Goal: Task Accomplishment & Management: Use online tool/utility

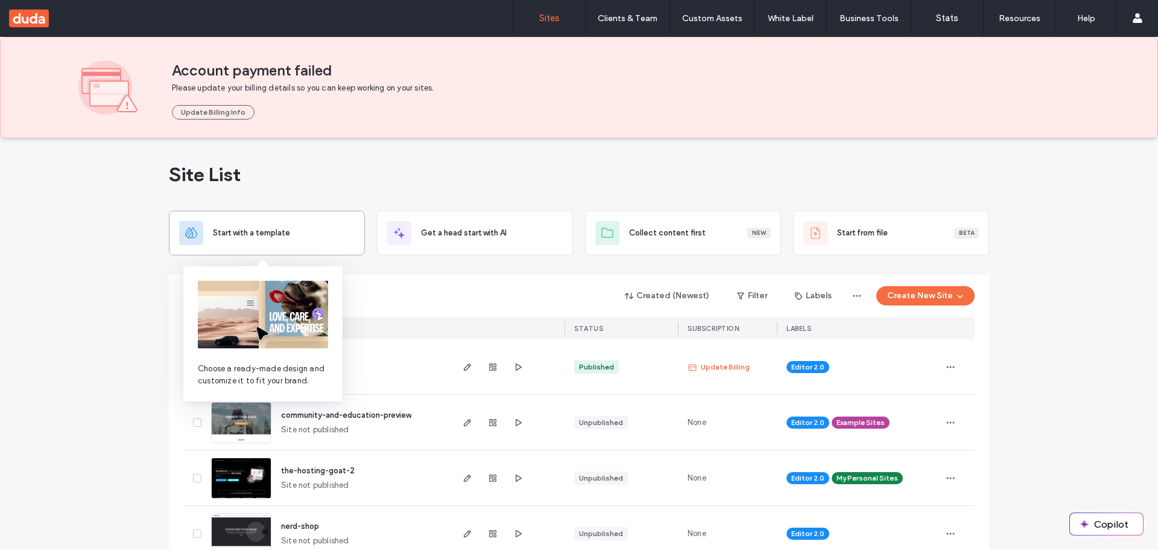
click at [249, 227] on span "Start with a template" at bounding box center [251, 233] width 77 height 12
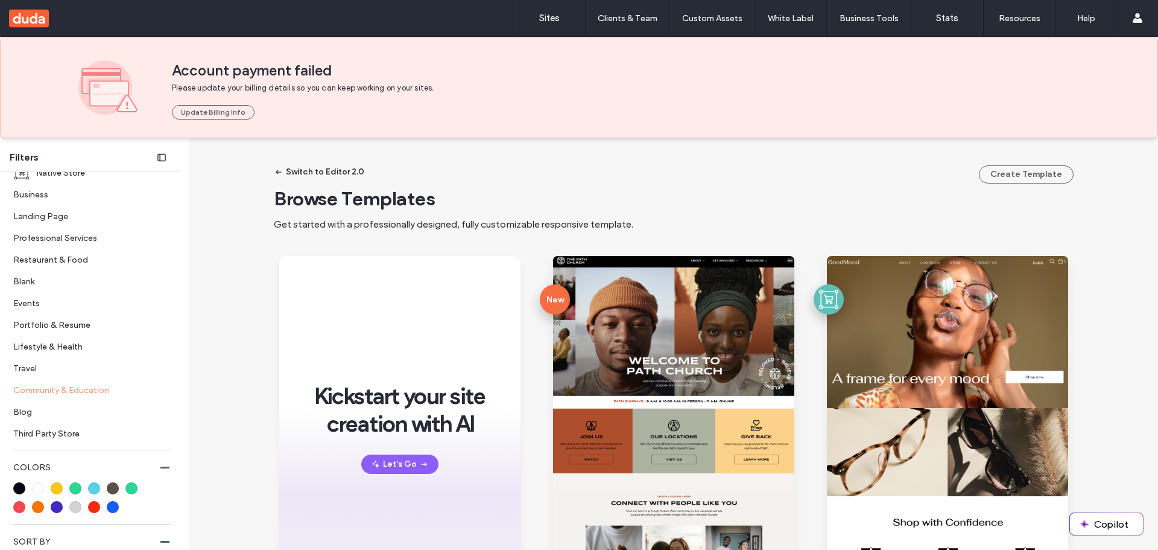
scroll to position [302, 0]
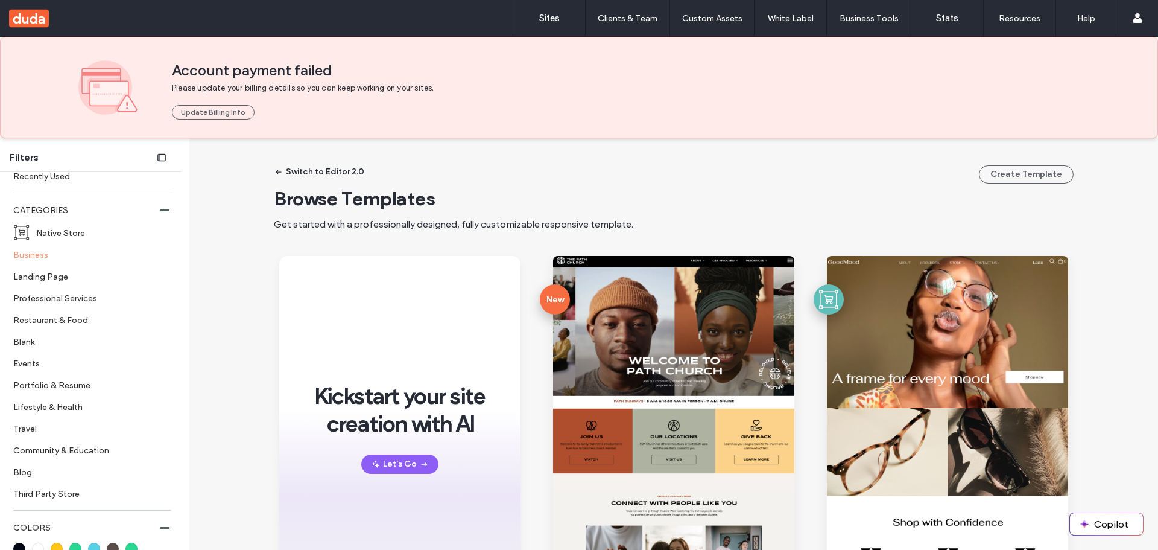
click at [31, 256] on label "Business" at bounding box center [87, 254] width 148 height 21
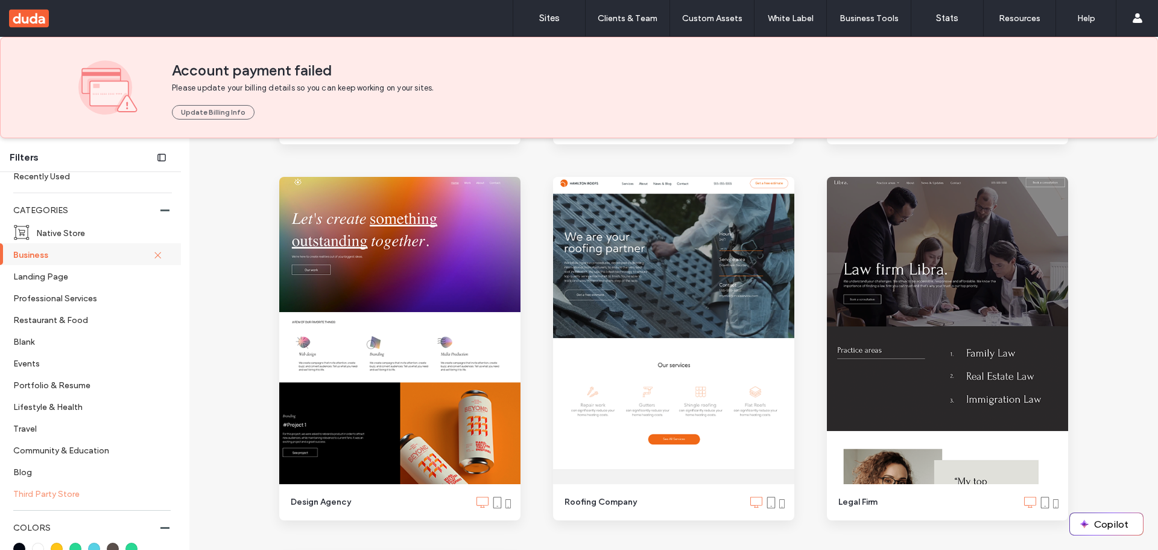
click at [31, 490] on label "Third Party Store" at bounding box center [87, 493] width 148 height 21
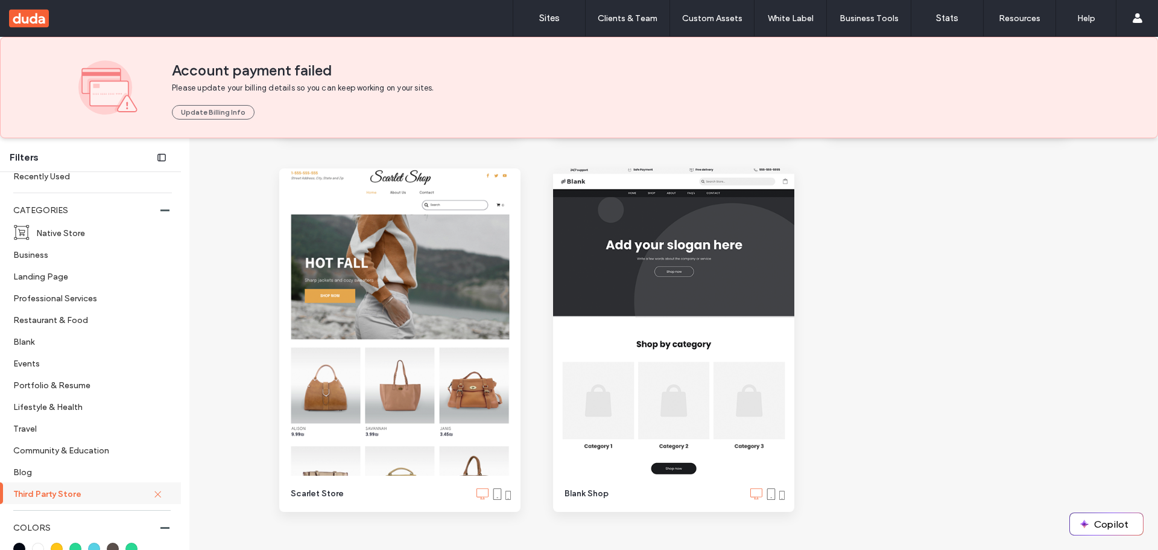
scroll to position [1194, 0]
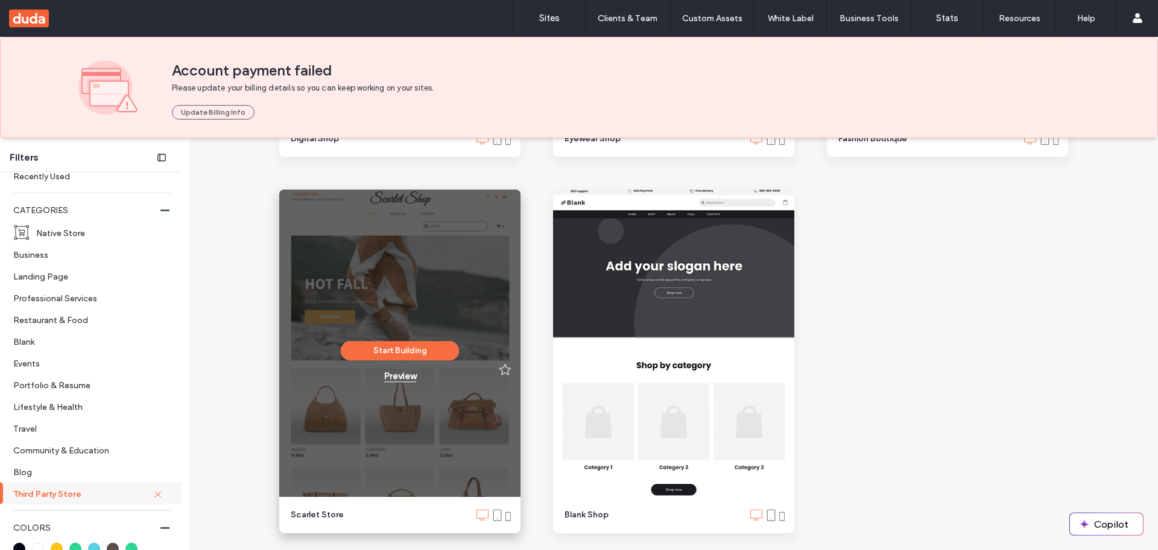
click at [392, 378] on div "Preview" at bounding box center [400, 375] width 32 height 11
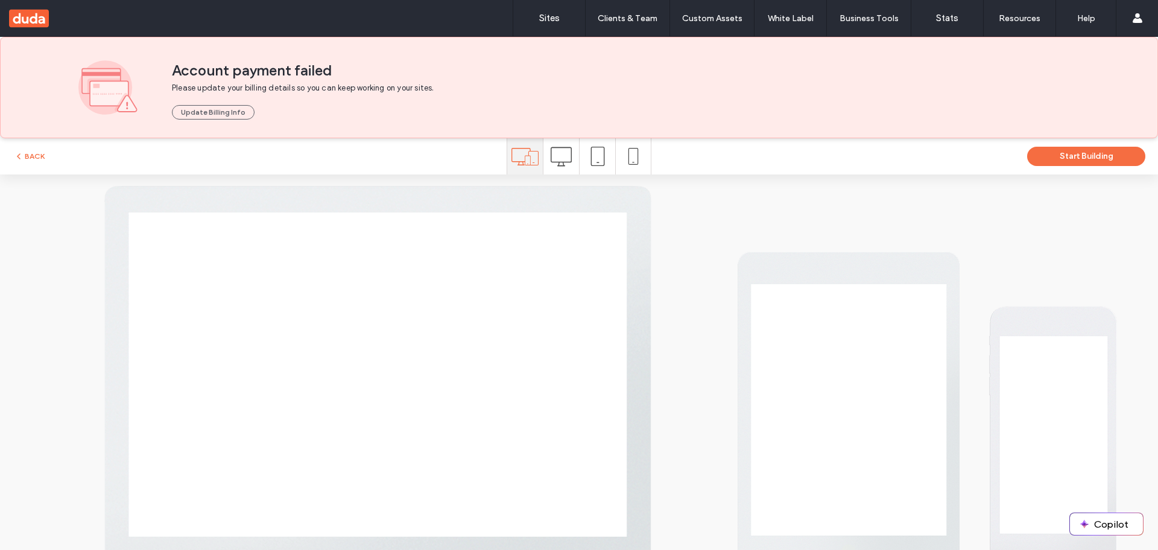
click at [555, 153] on icon at bounding box center [561, 156] width 21 height 21
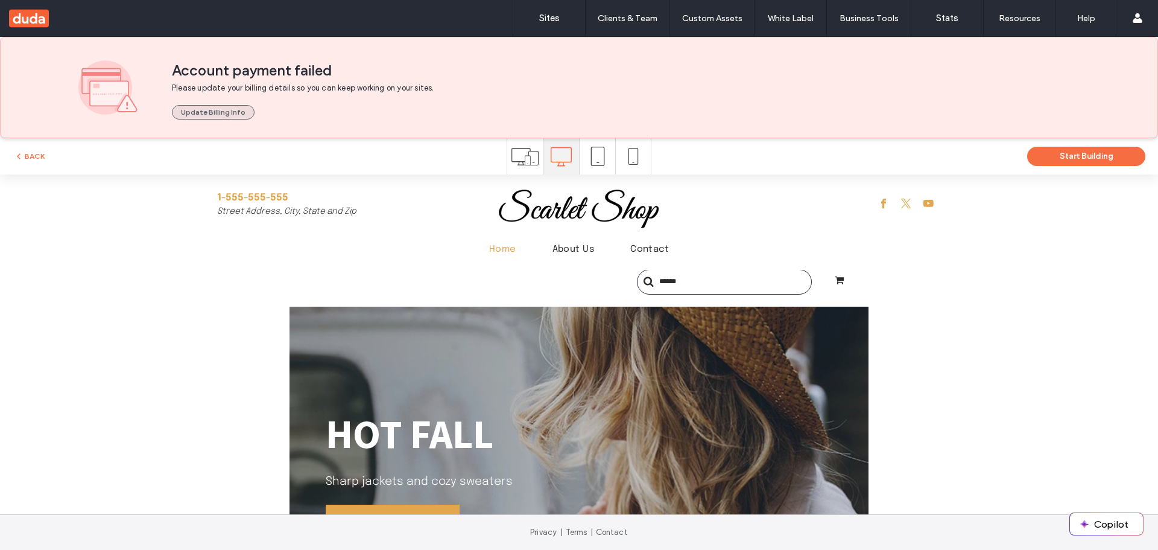
scroll to position [0, 0]
click at [224, 113] on button "Update Billing Info" at bounding box center [213, 112] width 83 height 14
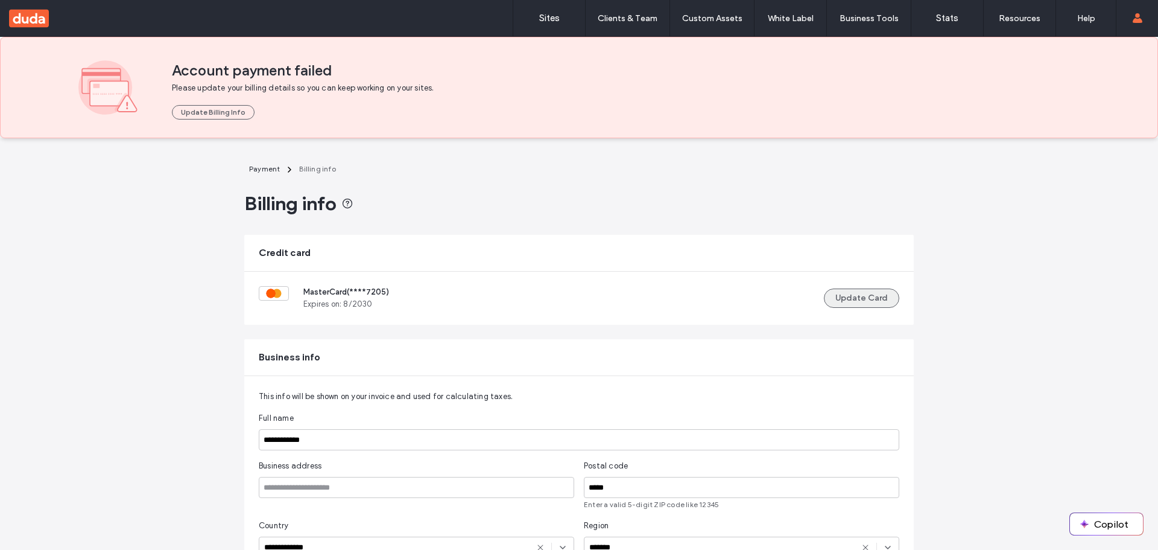
click at [843, 293] on button "Update Card" at bounding box center [861, 297] width 75 height 19
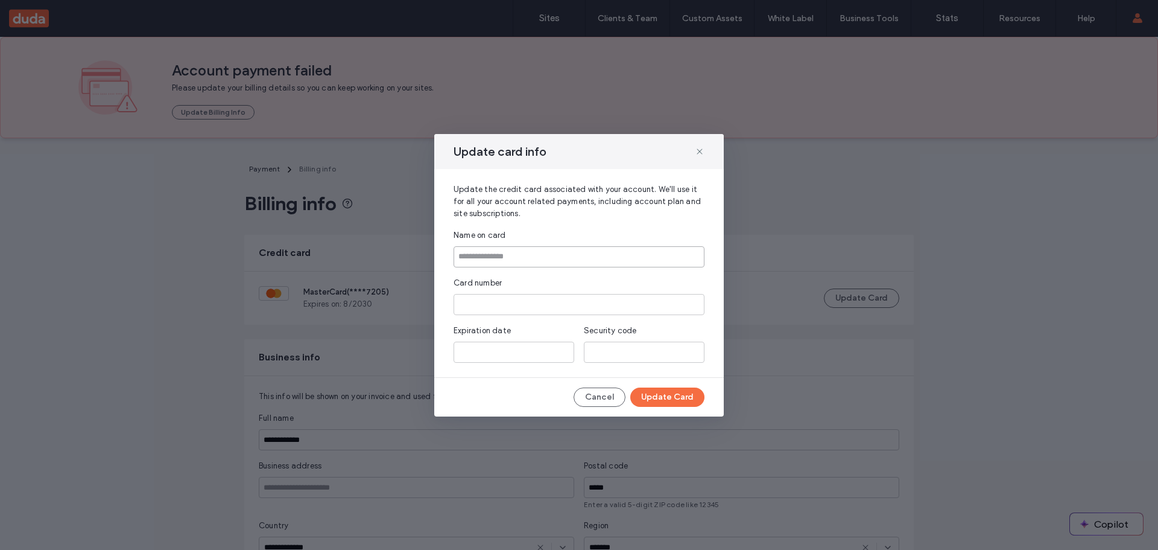
click at [553, 257] on input at bounding box center [579, 256] width 251 height 21
type input "**********"
click at [670, 395] on button "Update Card" at bounding box center [667, 396] width 74 height 19
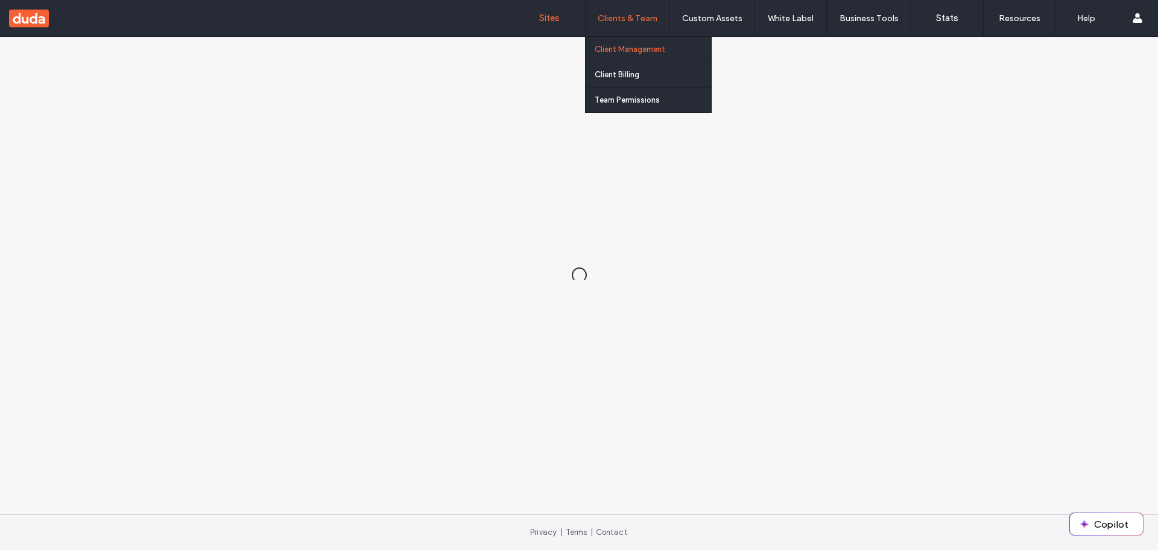
click at [619, 46] on label "Client Management" at bounding box center [630, 49] width 71 height 9
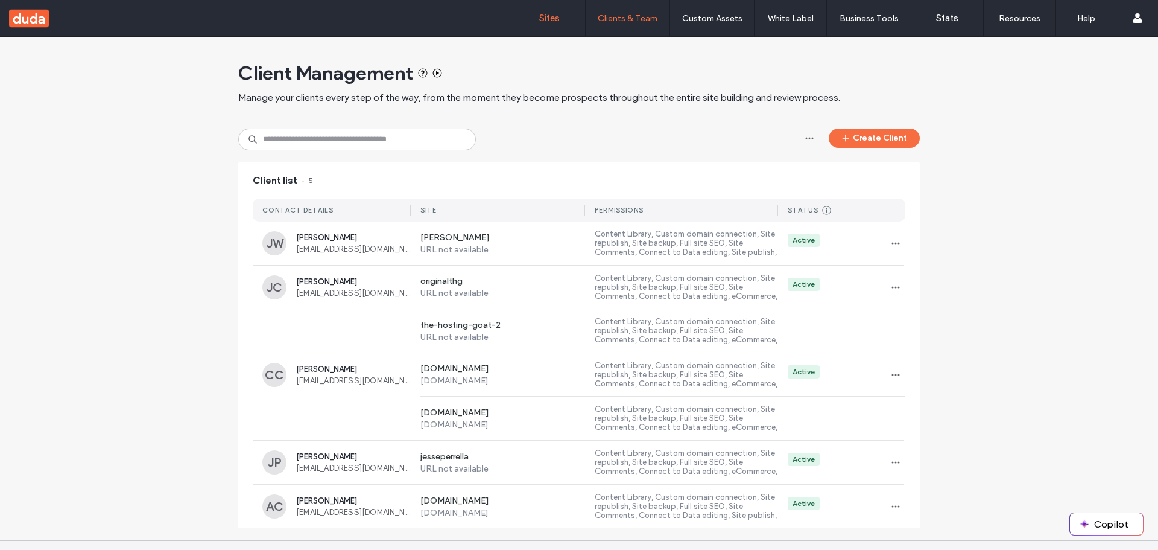
click at [551, 13] on label "Sites" at bounding box center [549, 18] width 21 height 11
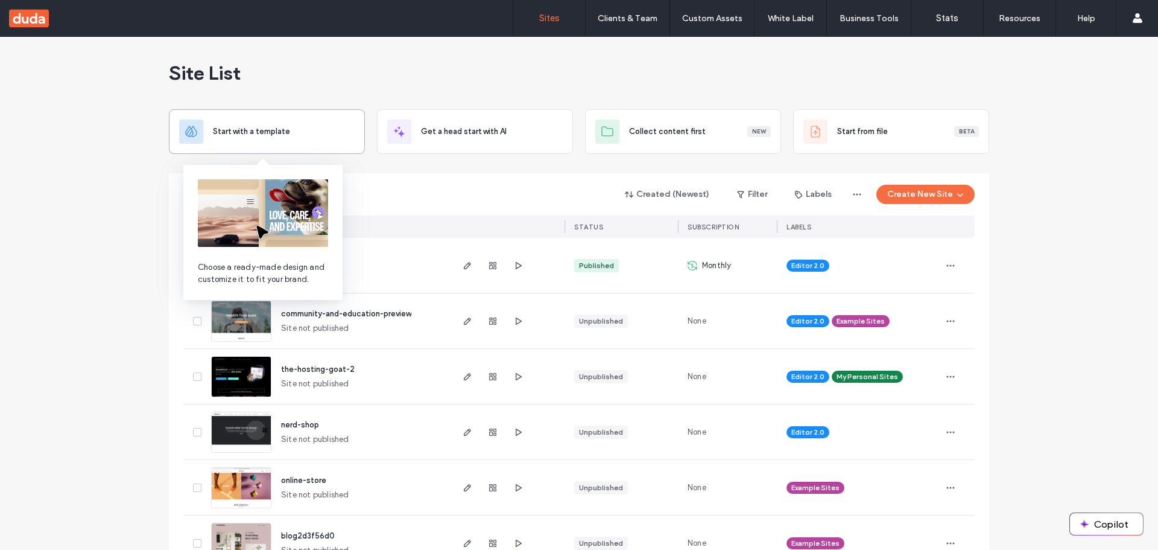
click at [270, 126] on span "Start with a template" at bounding box center [251, 131] width 77 height 12
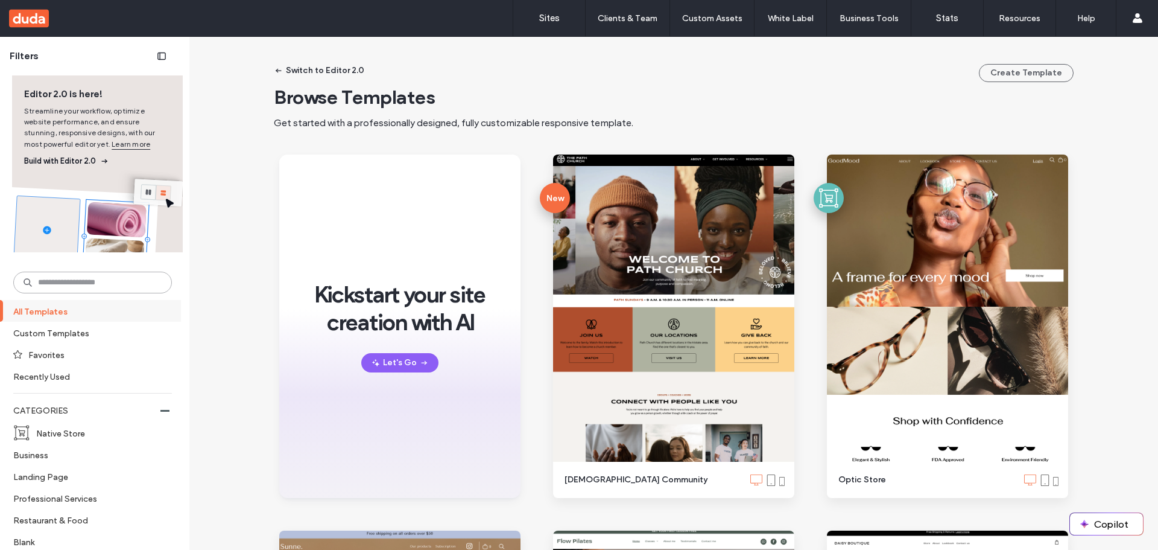
click at [102, 280] on input at bounding box center [92, 282] width 159 height 22
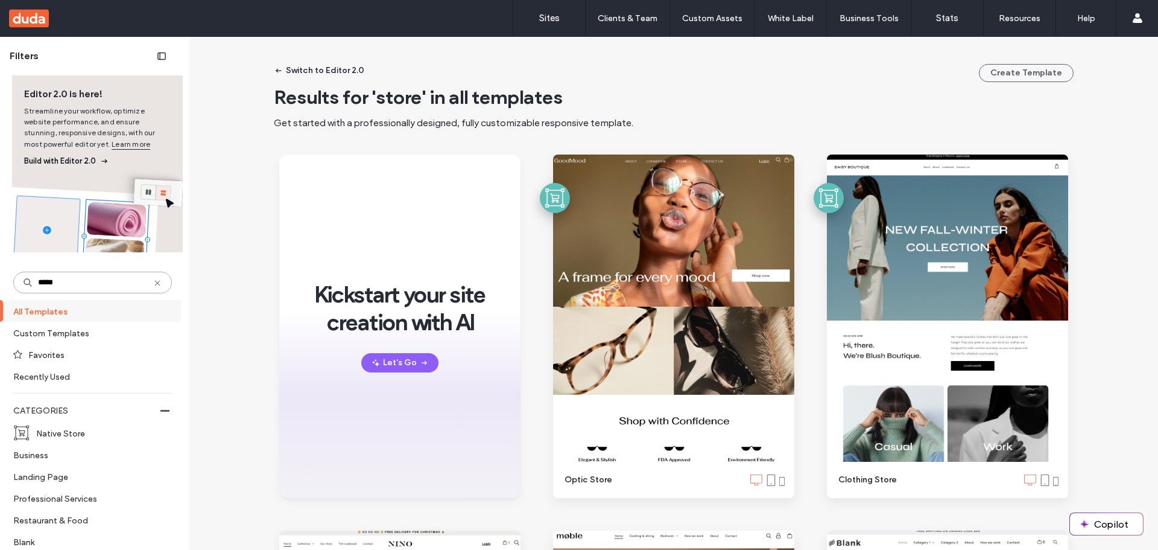
type input "*****"
click at [101, 282] on input "*****" at bounding box center [92, 282] width 159 height 22
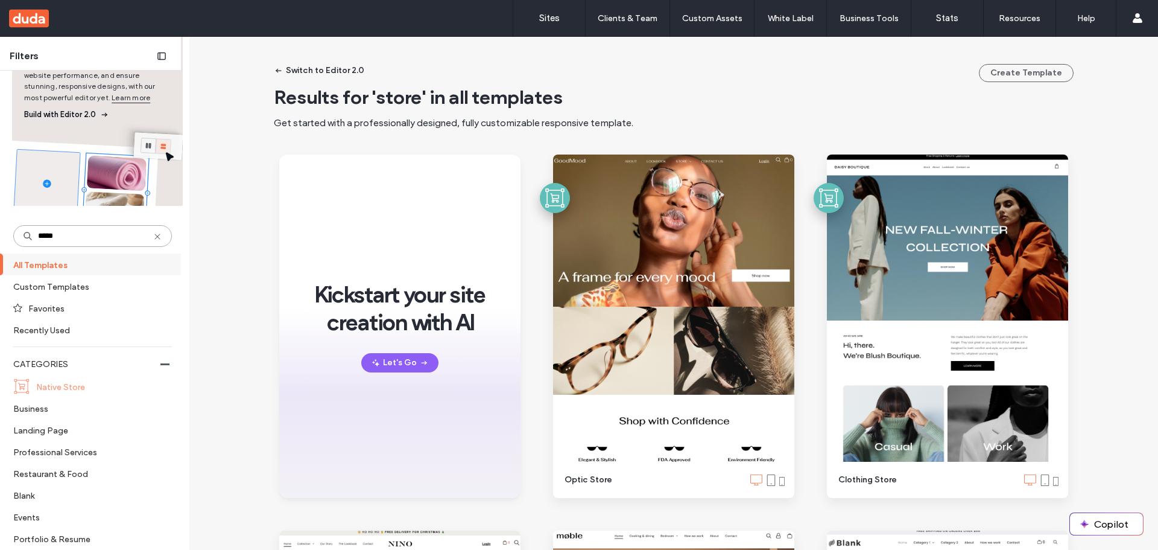
scroll to position [181, 0]
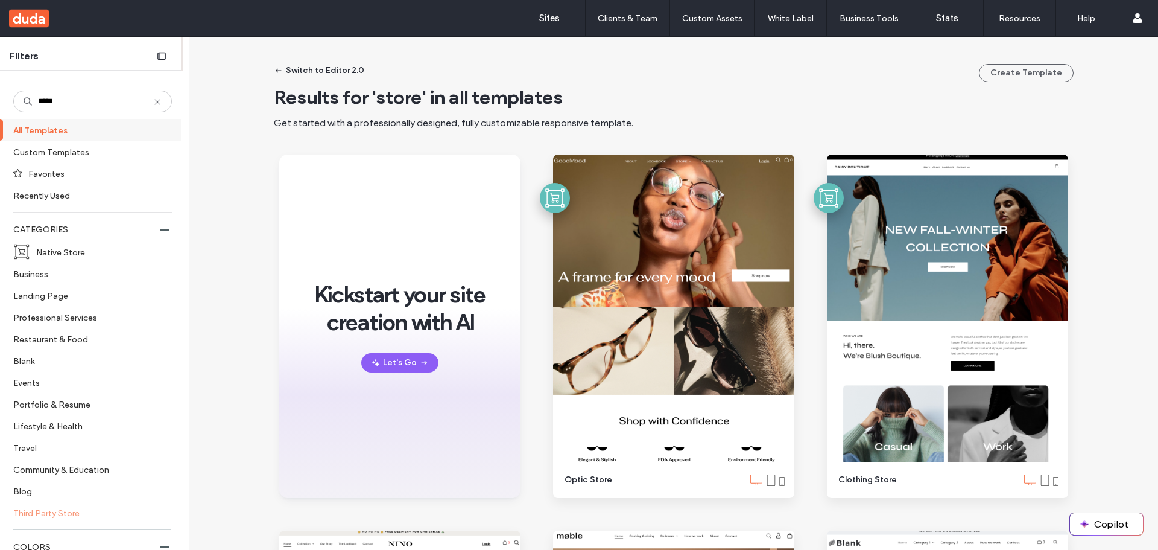
click at [58, 512] on label "Third Party Store" at bounding box center [87, 512] width 148 height 21
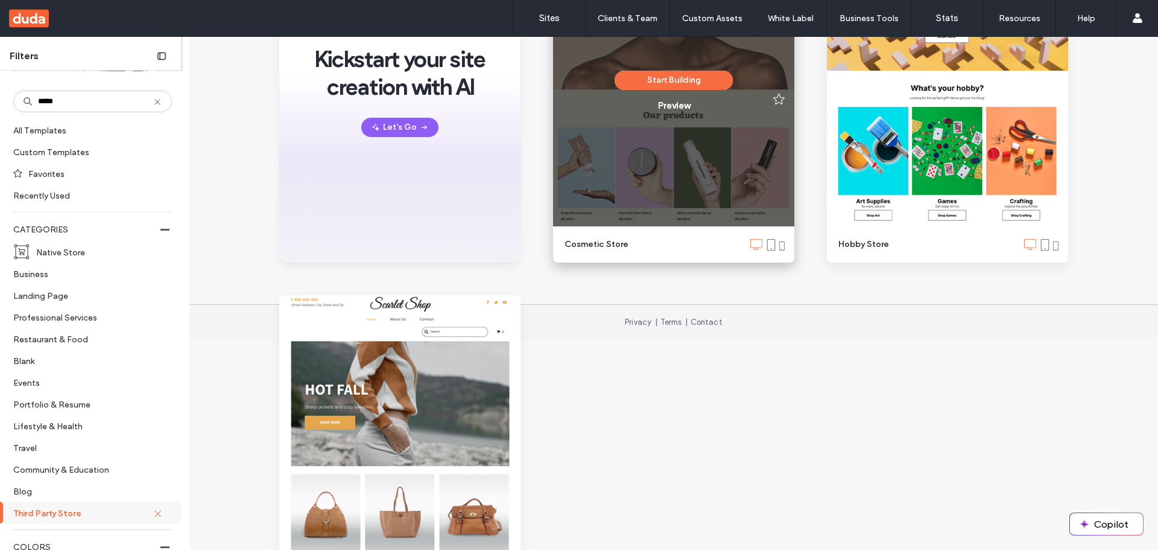
scroll to position [302, 0]
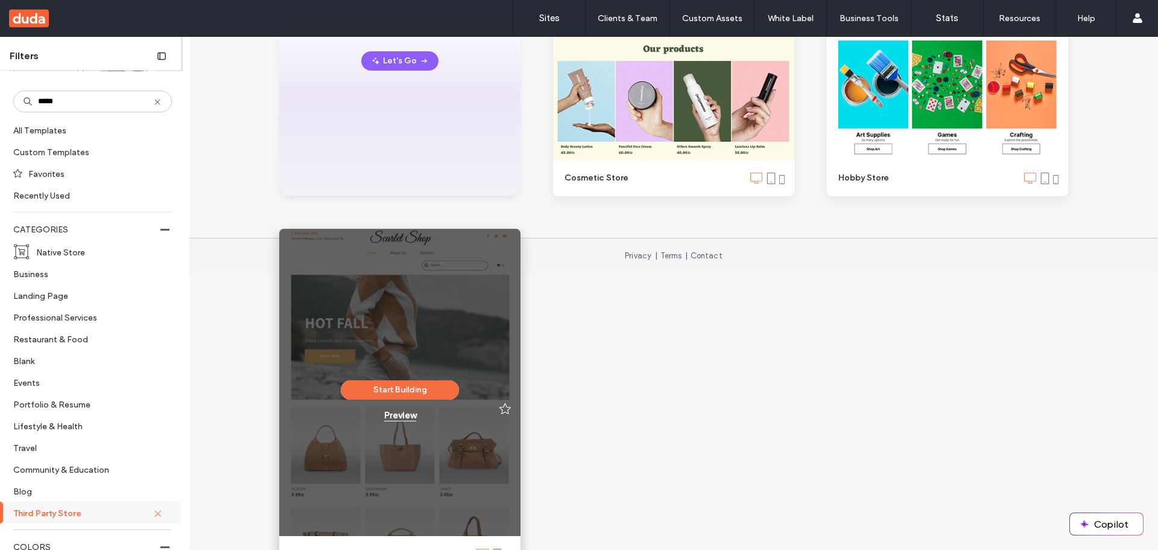
click at [402, 417] on div "Preview" at bounding box center [400, 415] width 32 height 11
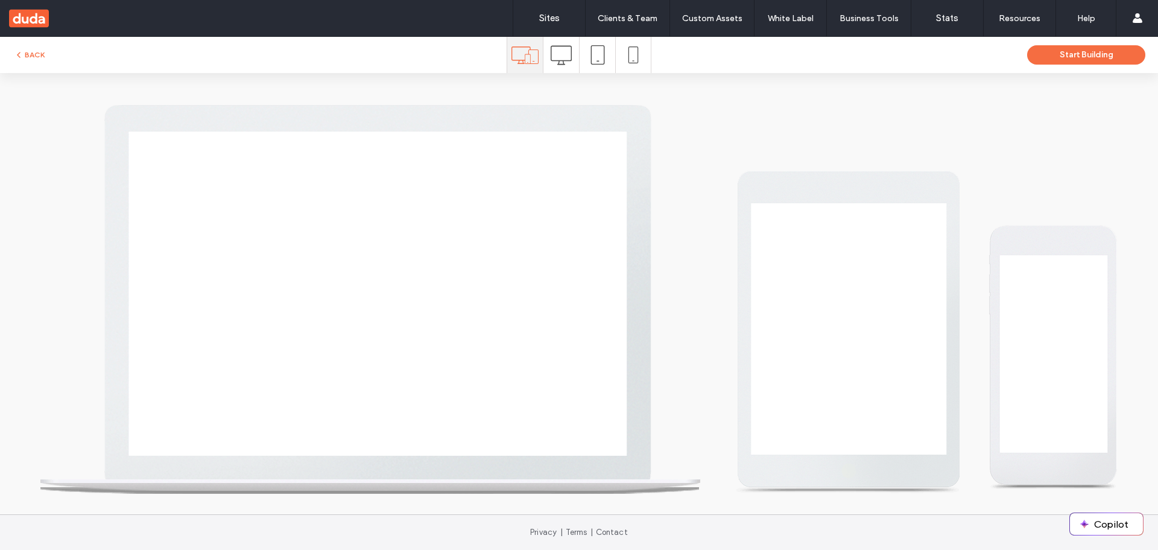
click at [559, 59] on icon at bounding box center [561, 55] width 21 height 21
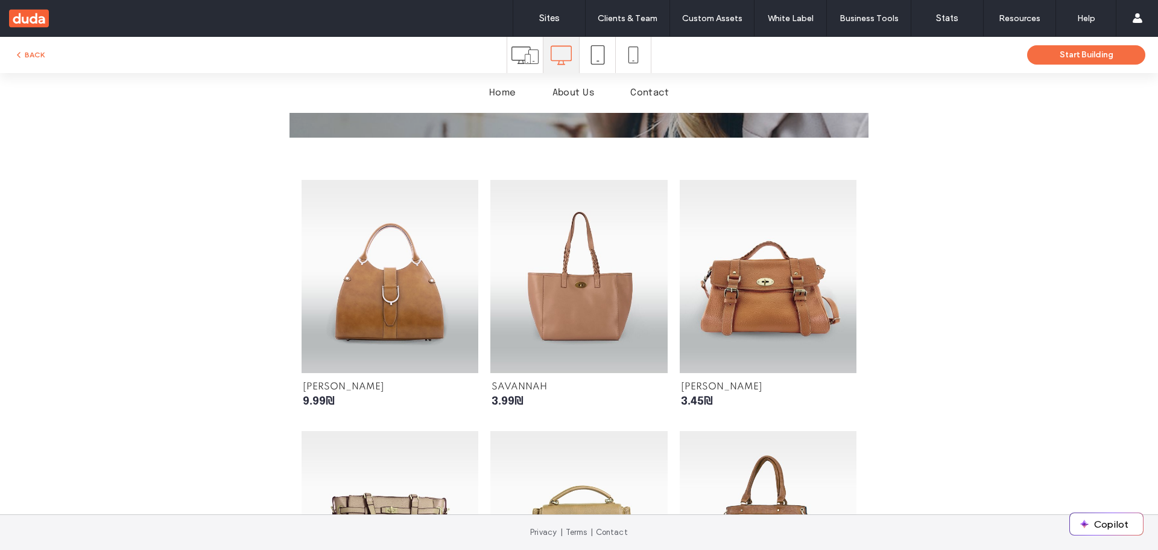
scroll to position [483, 0]
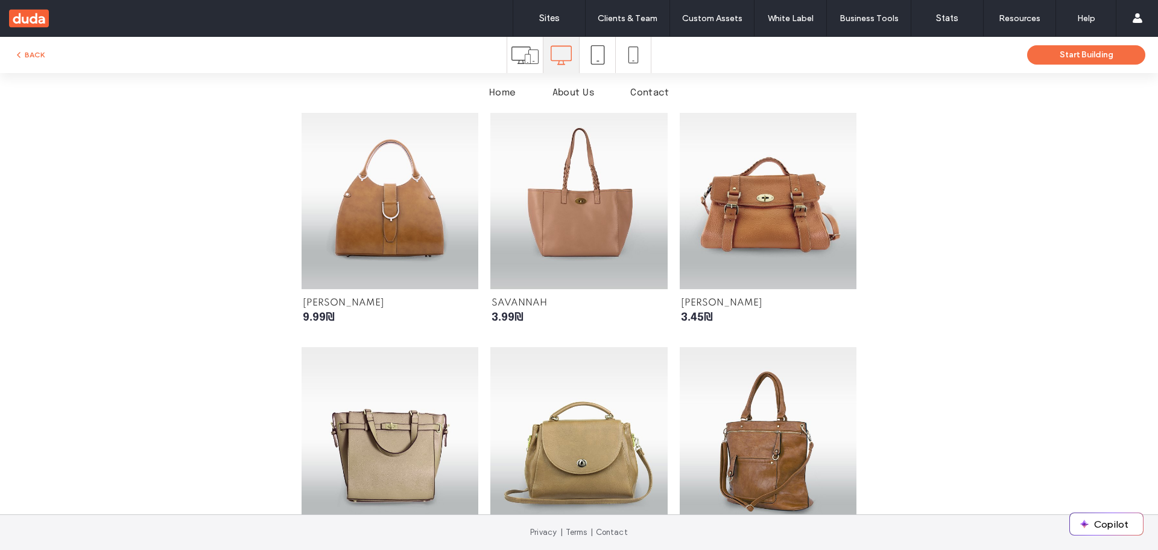
click at [557, 223] on link at bounding box center [579, 192] width 177 height 193
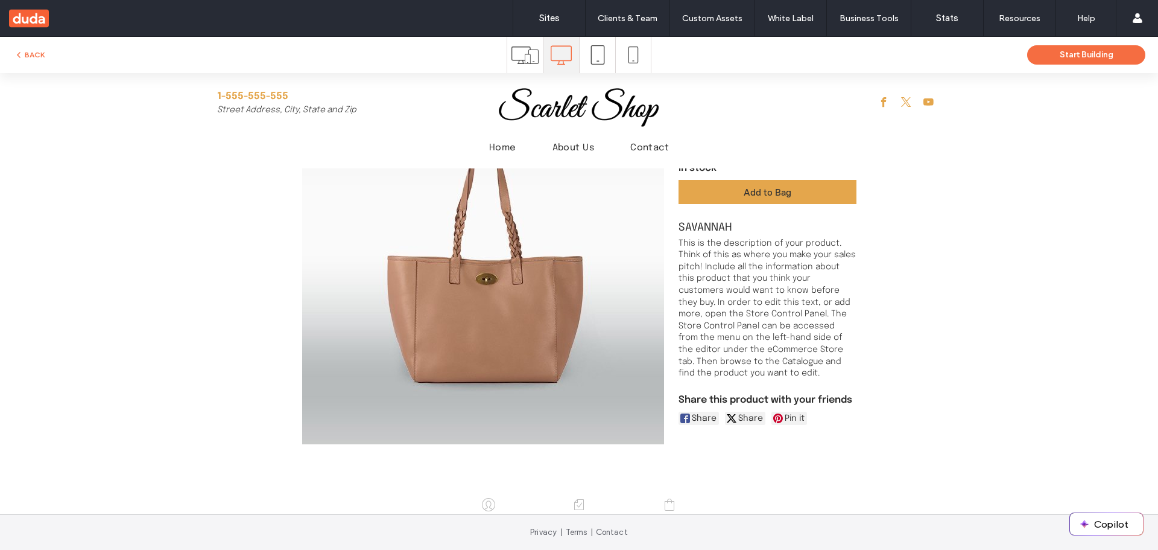
scroll to position [0, 0]
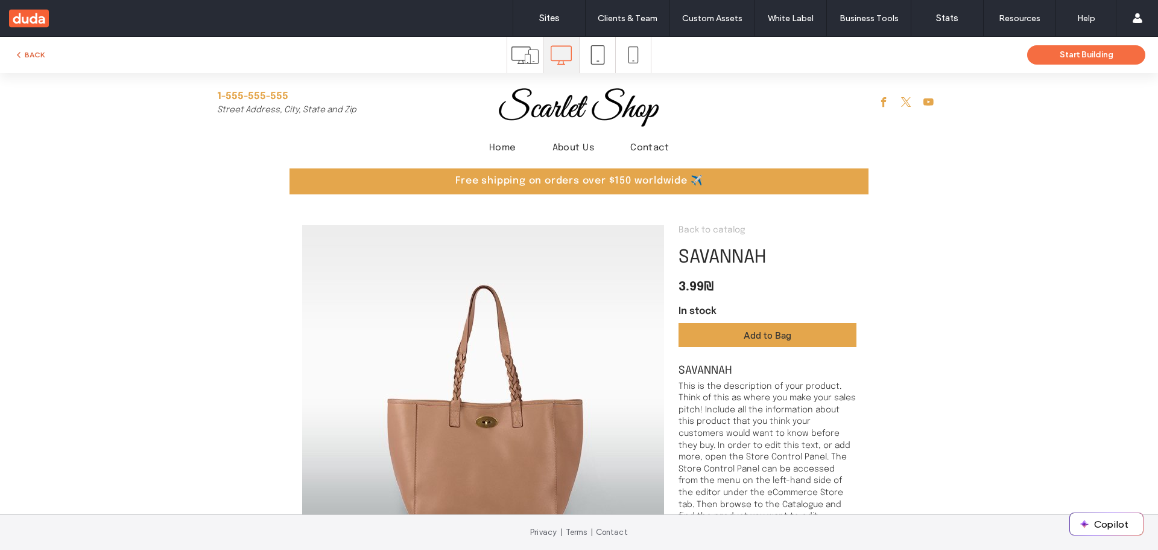
click at [30, 54] on button "BACK" at bounding box center [29, 55] width 31 height 14
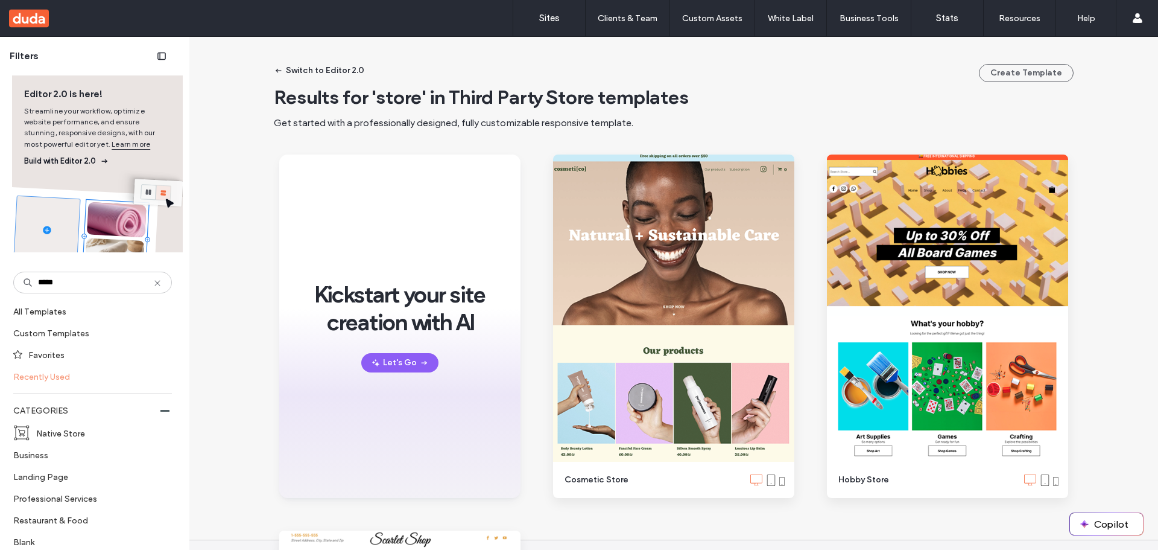
scroll to position [60, 0]
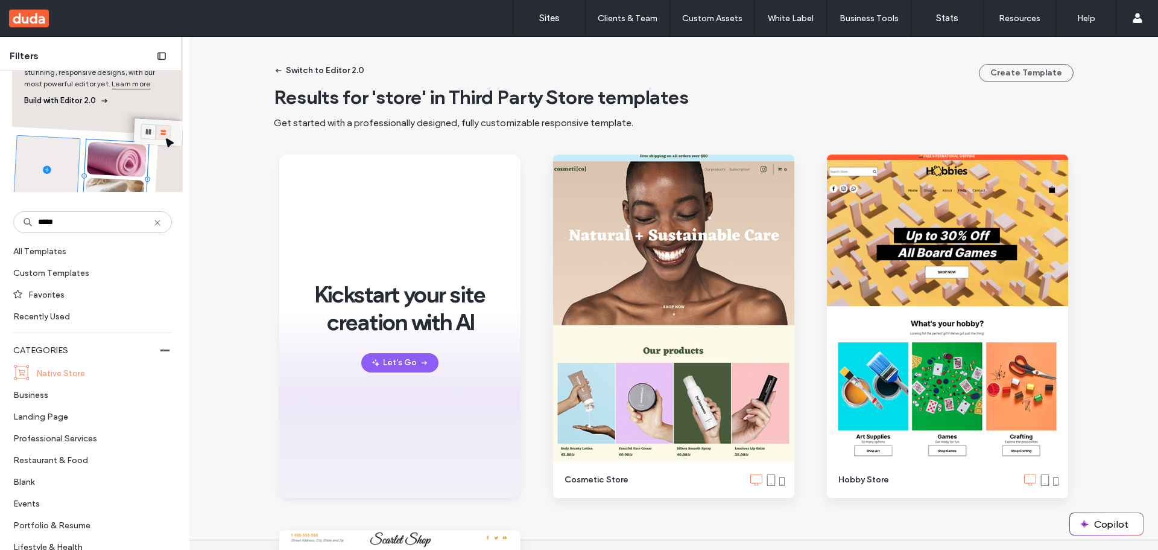
click at [61, 373] on label "Native Store" at bounding box center [98, 372] width 125 height 21
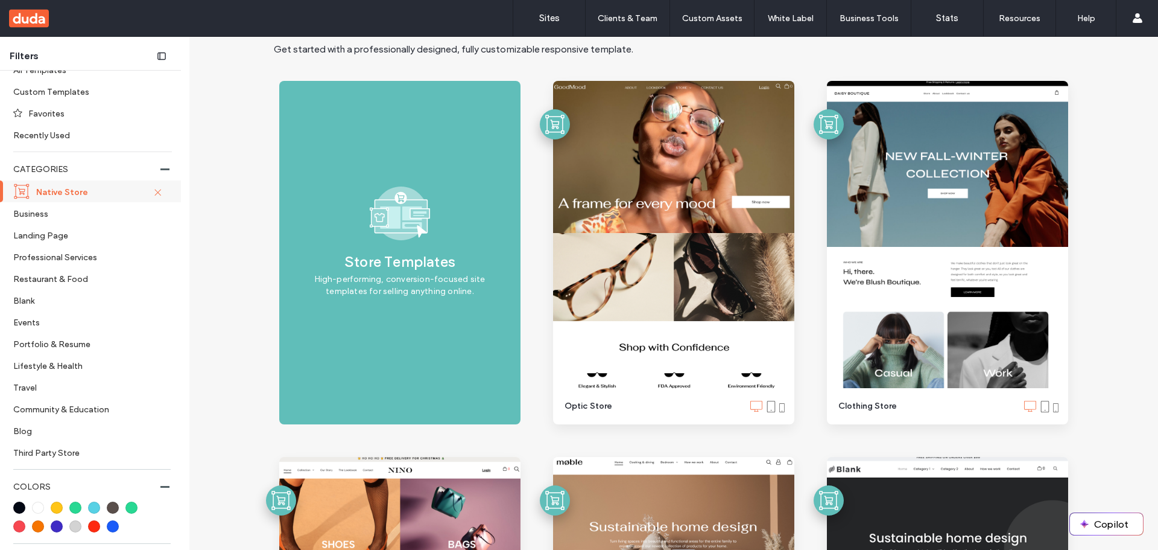
scroll to position [121, 0]
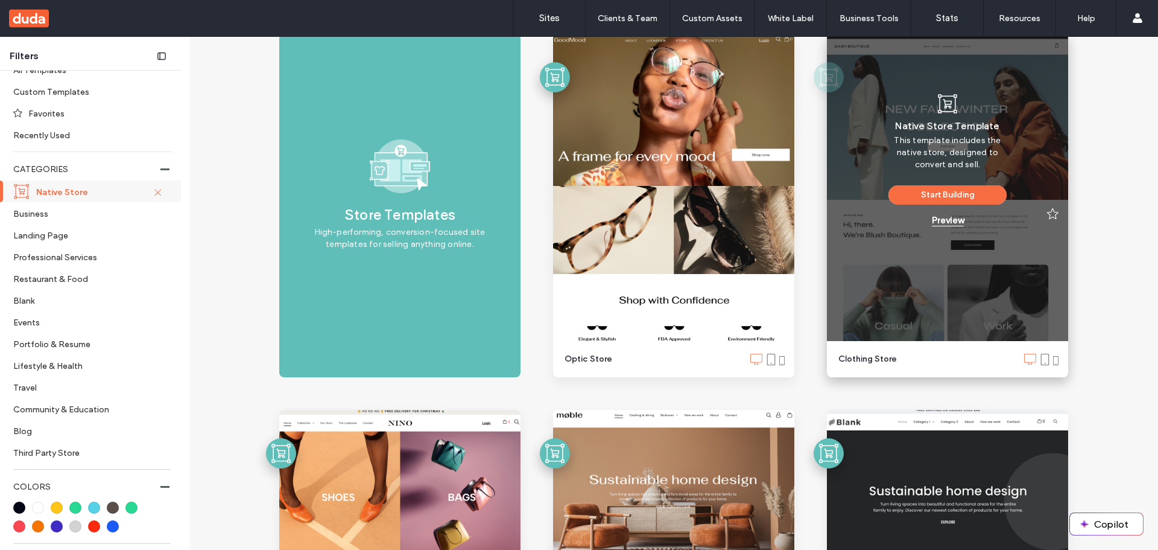
click at [953, 220] on div "Preview" at bounding box center [948, 220] width 32 height 11
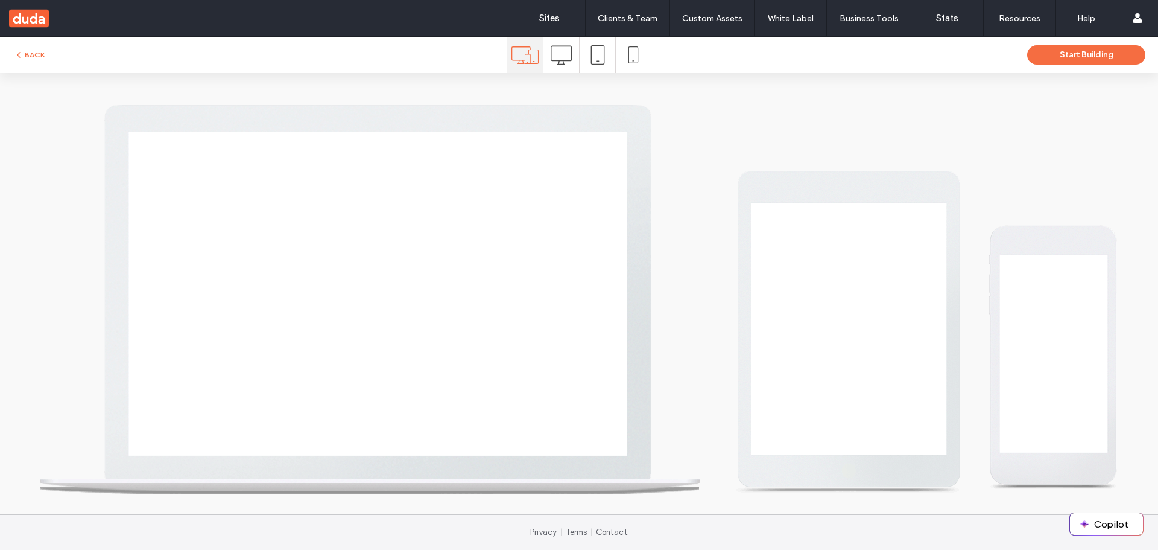
click at [561, 56] on icon at bounding box center [561, 55] width 21 height 21
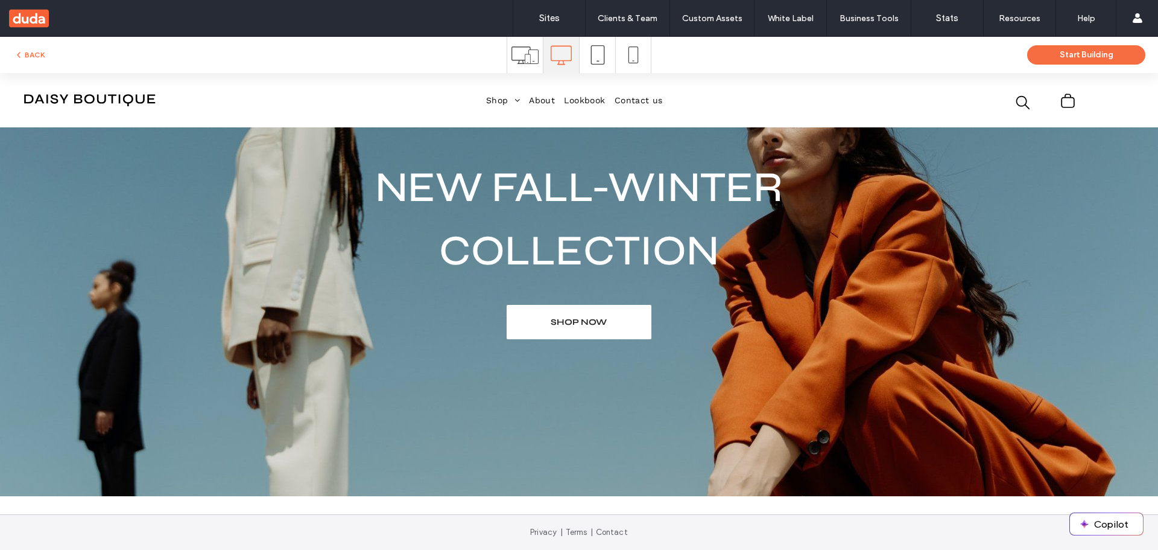
scroll to position [0, 0]
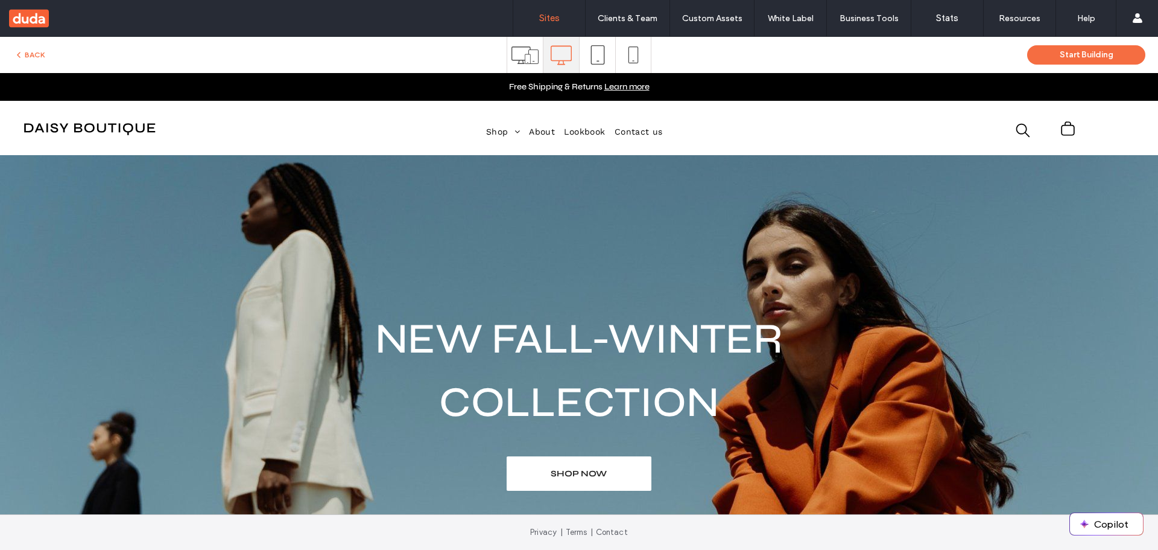
click at [542, 17] on label "Sites" at bounding box center [549, 18] width 21 height 11
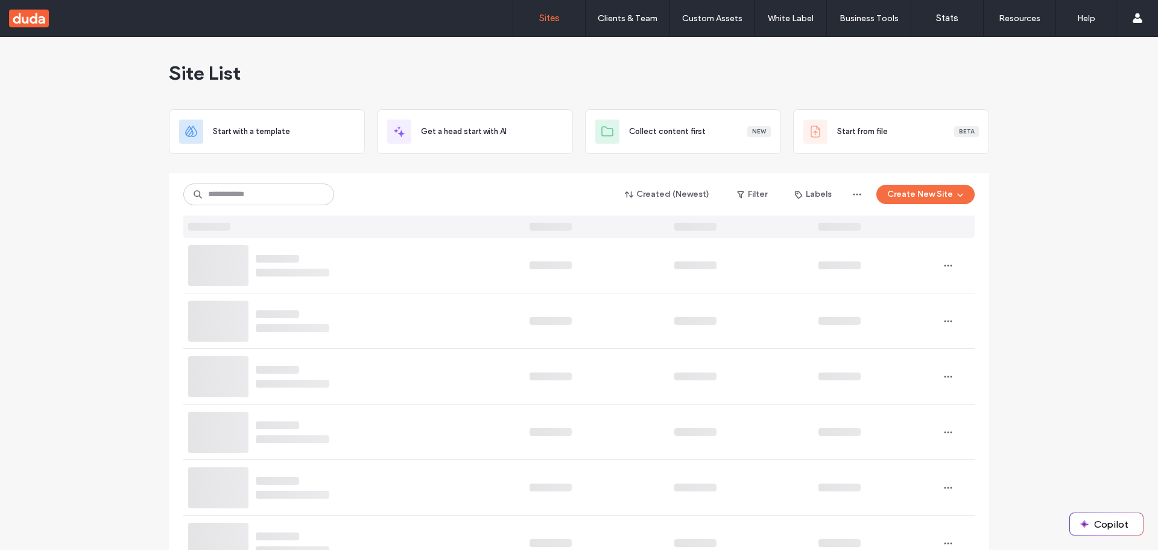
click at [83, 202] on div "Site List Start with a template Get a head start with AI Collect content first …" at bounding box center [579, 561] width 1158 height 1048
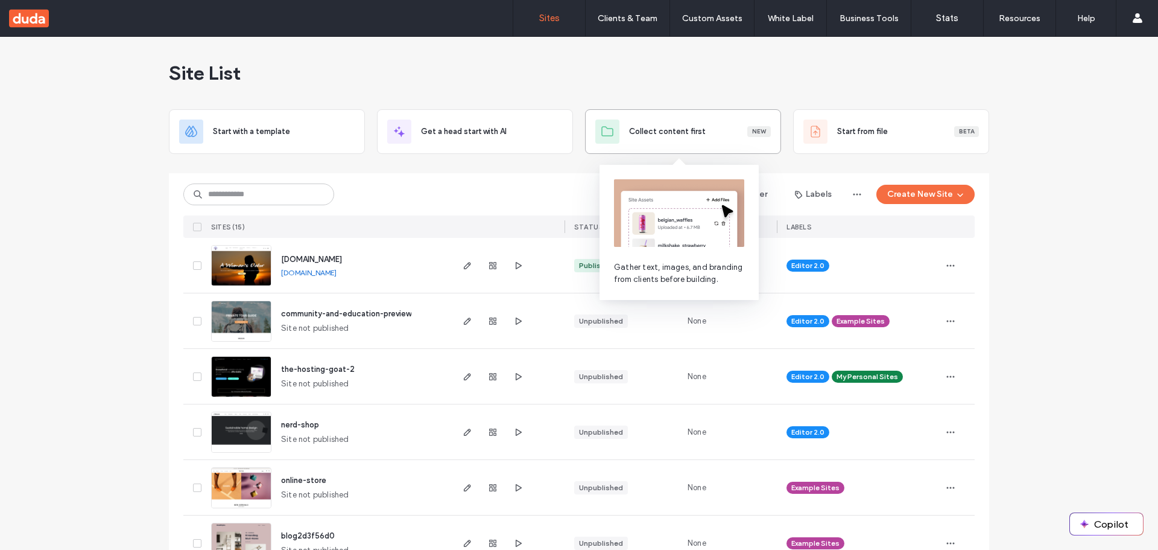
click at [665, 129] on span "Collect content first" at bounding box center [667, 131] width 77 height 12
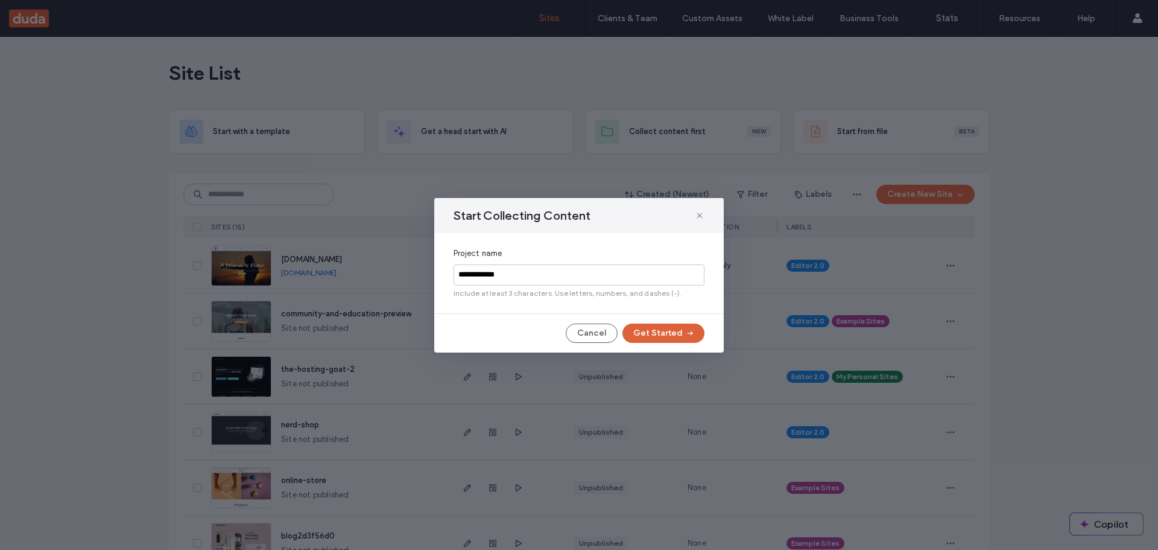
type input "**********"
click at [666, 337] on button "Get Started" at bounding box center [664, 332] width 82 height 19
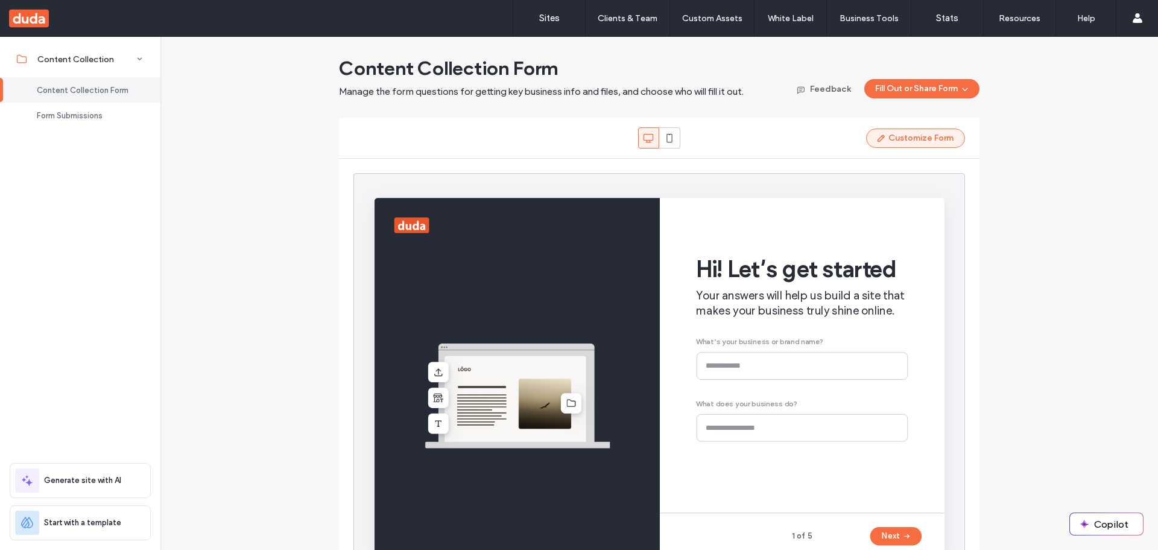
click at [915, 140] on button "Customize Form" at bounding box center [915, 138] width 99 height 19
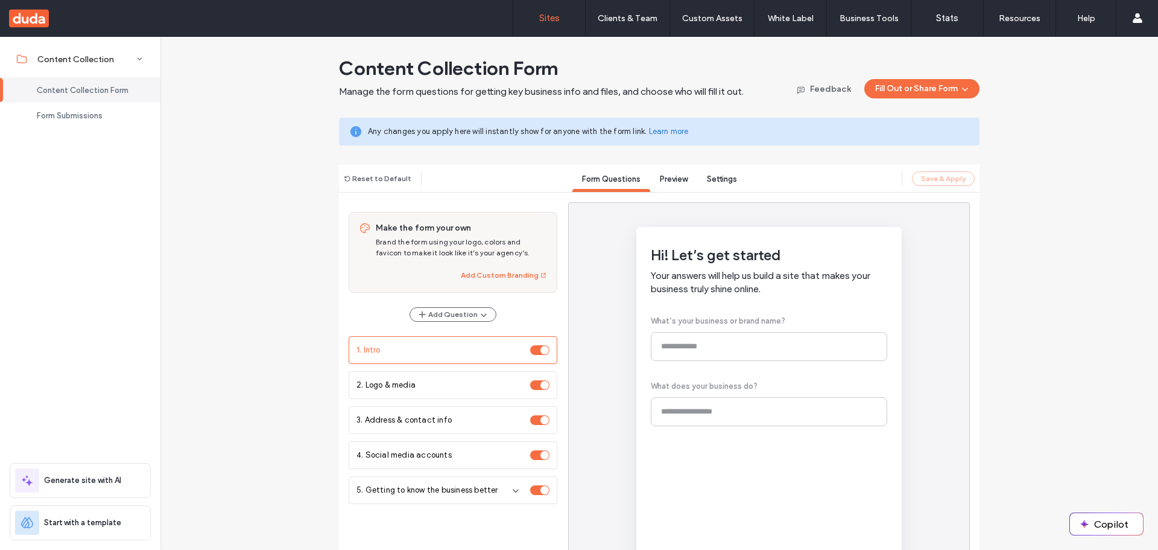
click at [559, 15] on label "Sites" at bounding box center [549, 18] width 21 height 11
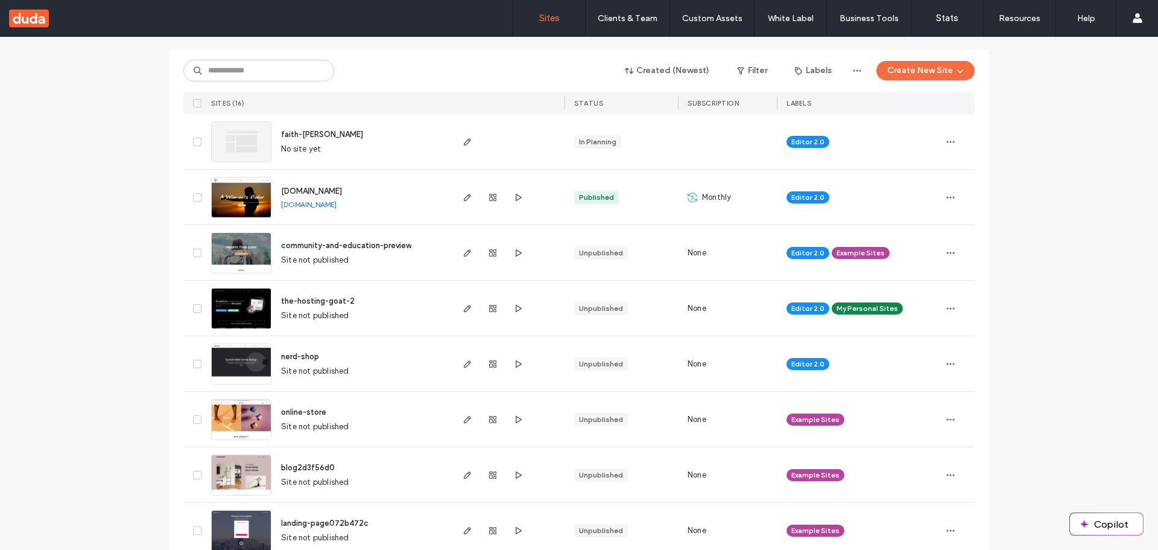
scroll to position [121, 0]
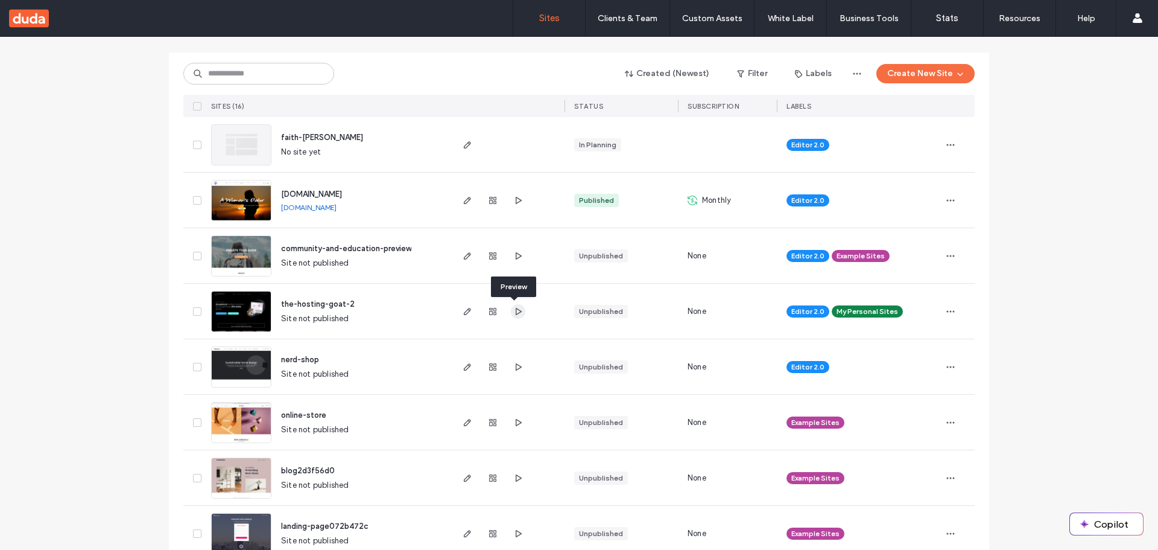
click at [518, 311] on icon "button" at bounding box center [518, 311] width 10 height 10
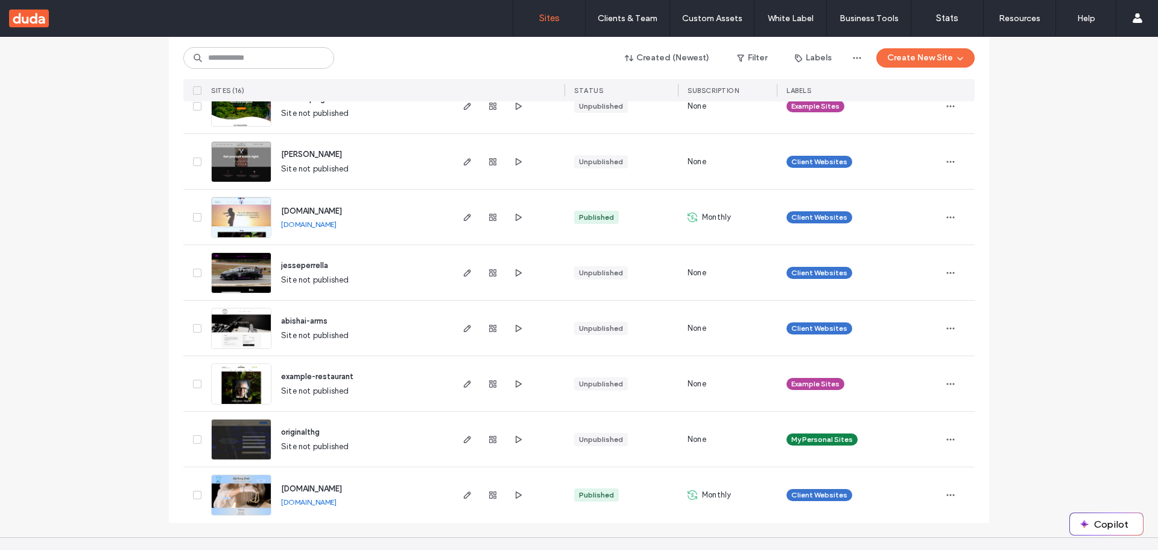
scroll to position [626, 0]
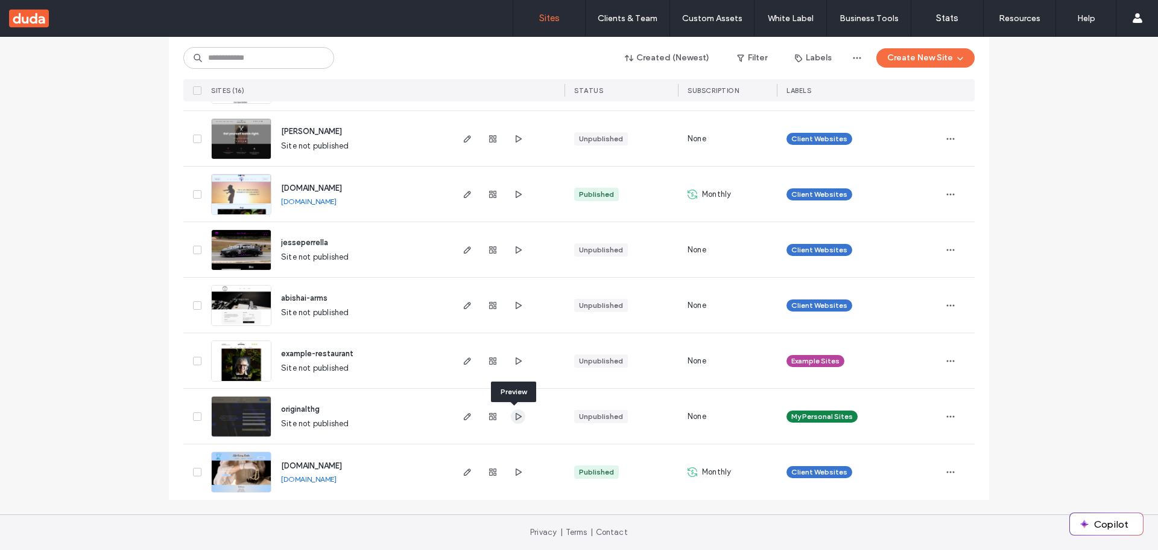
click at [513, 417] on icon "button" at bounding box center [518, 416] width 10 height 10
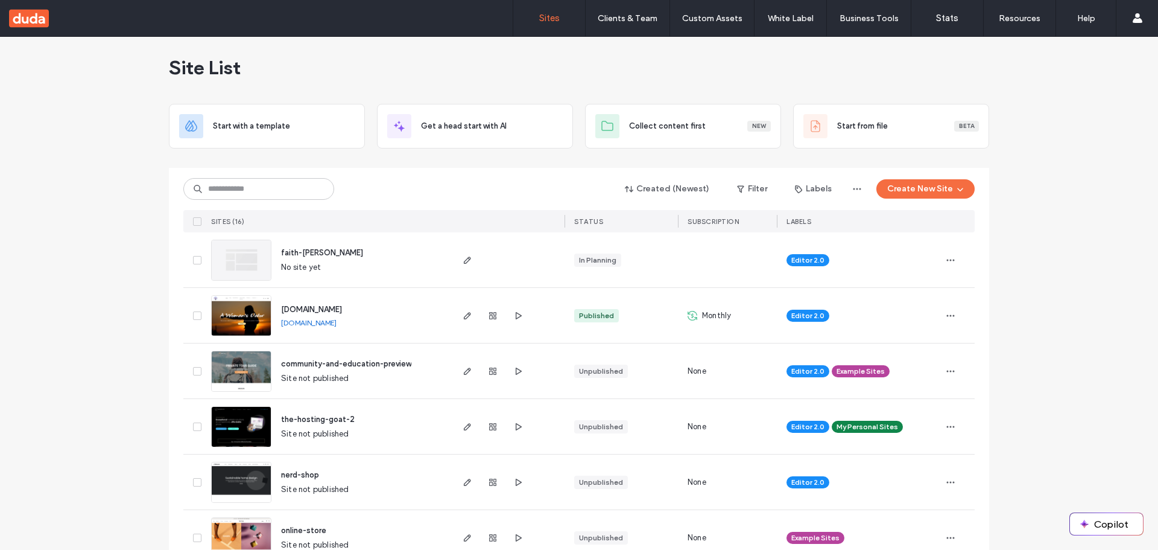
scroll to position [0, 0]
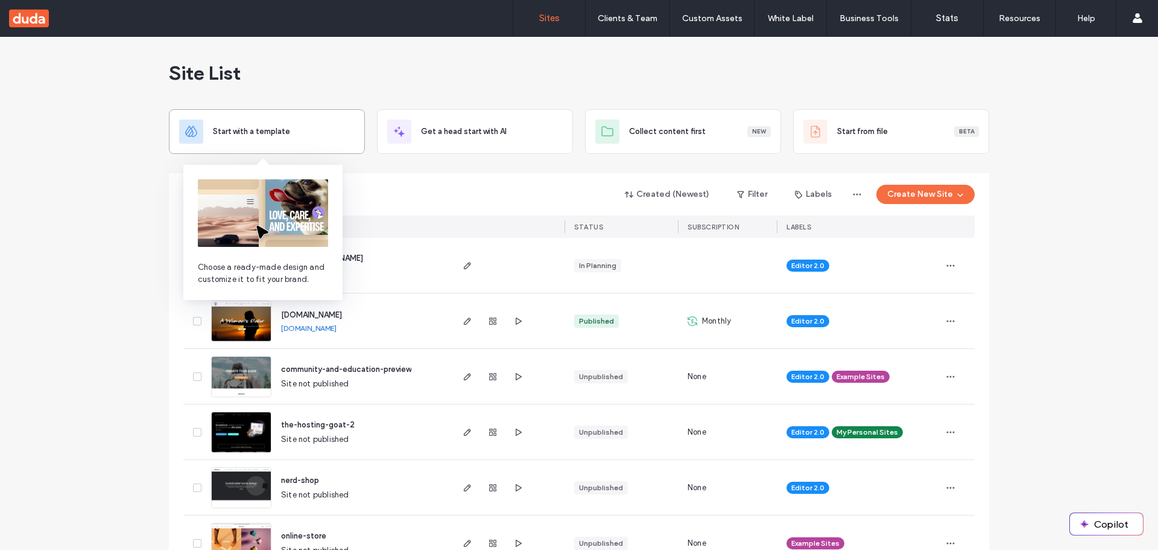
click at [226, 129] on span "Start with a template" at bounding box center [251, 131] width 77 height 12
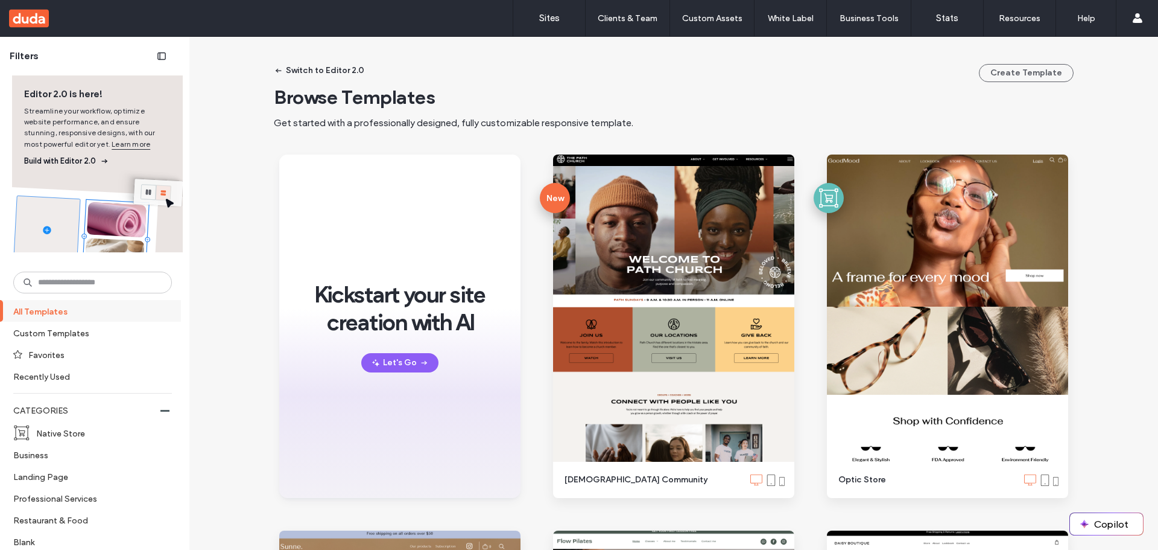
click at [164, 194] on div at bounding box center [97, 211] width 171 height 82
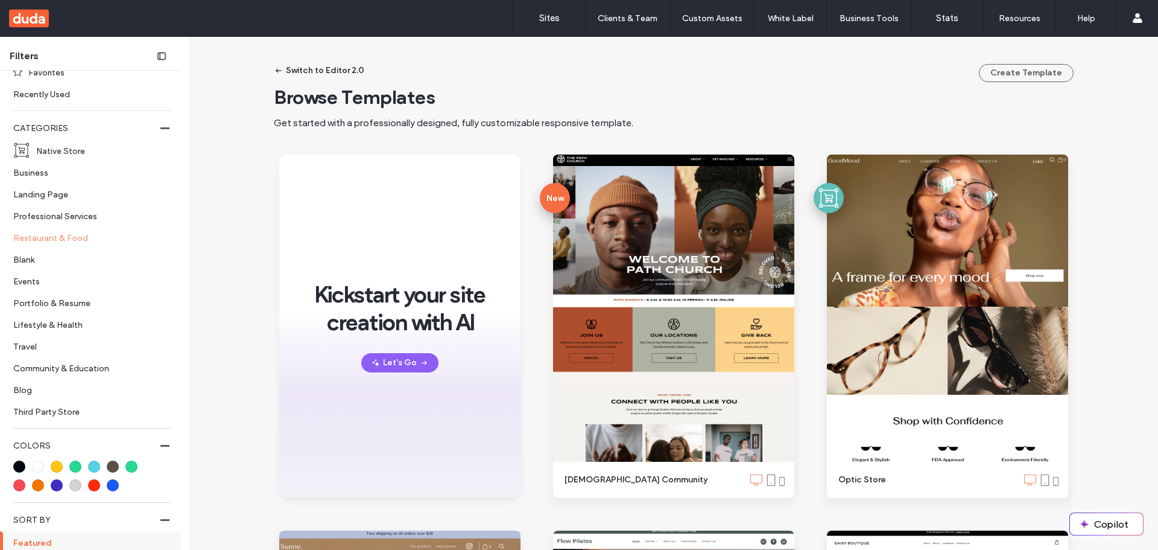
scroll to position [302, 0]
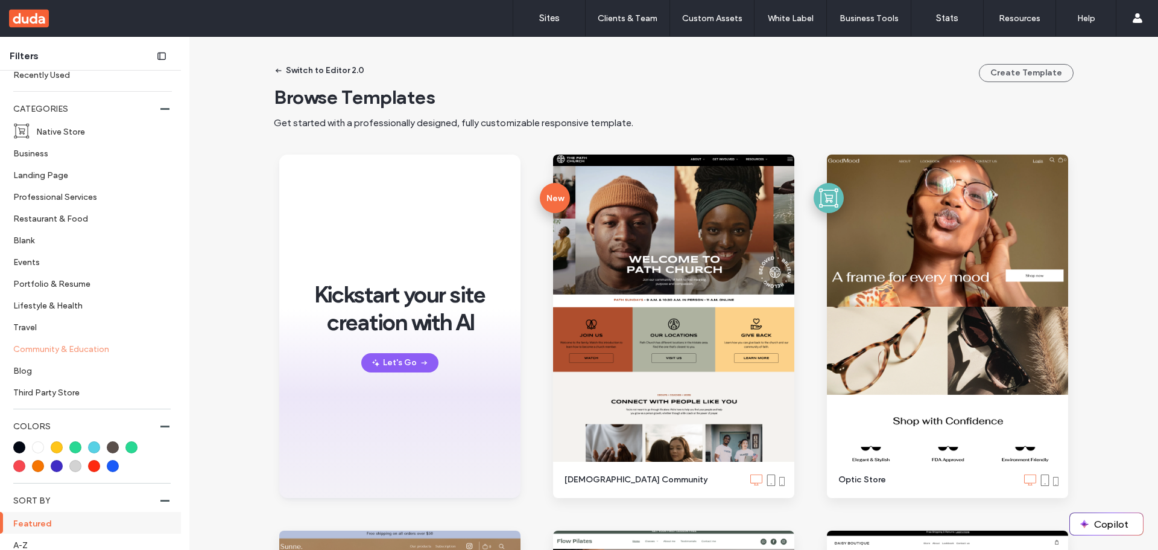
click at [70, 351] on label "Community & Education" at bounding box center [87, 348] width 148 height 21
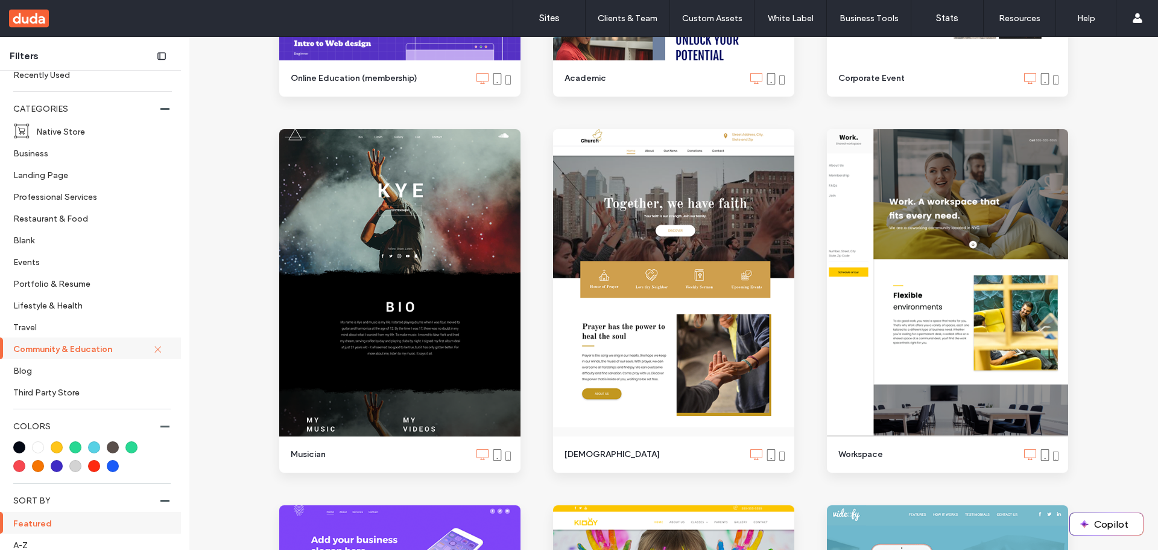
scroll to position [758, 0]
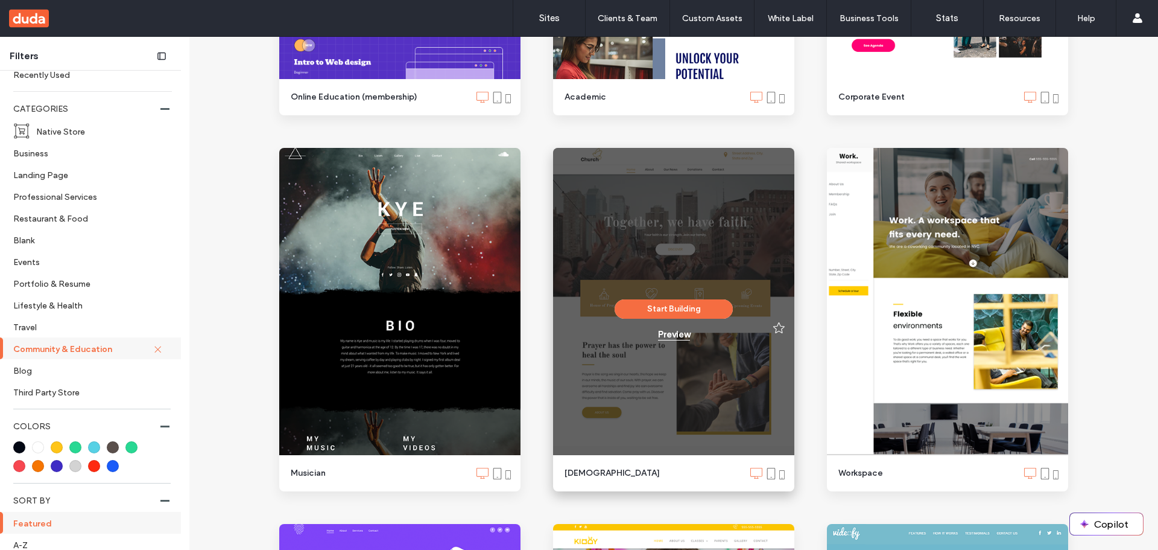
click at [672, 337] on div "Preview" at bounding box center [674, 334] width 32 height 11
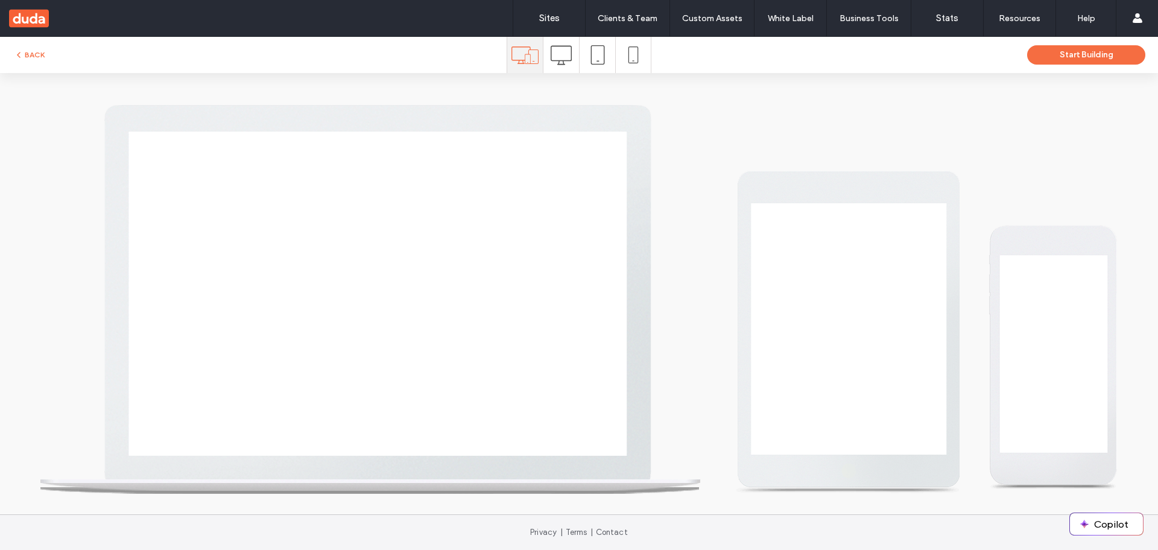
click at [568, 57] on icon at bounding box center [561, 55] width 21 height 21
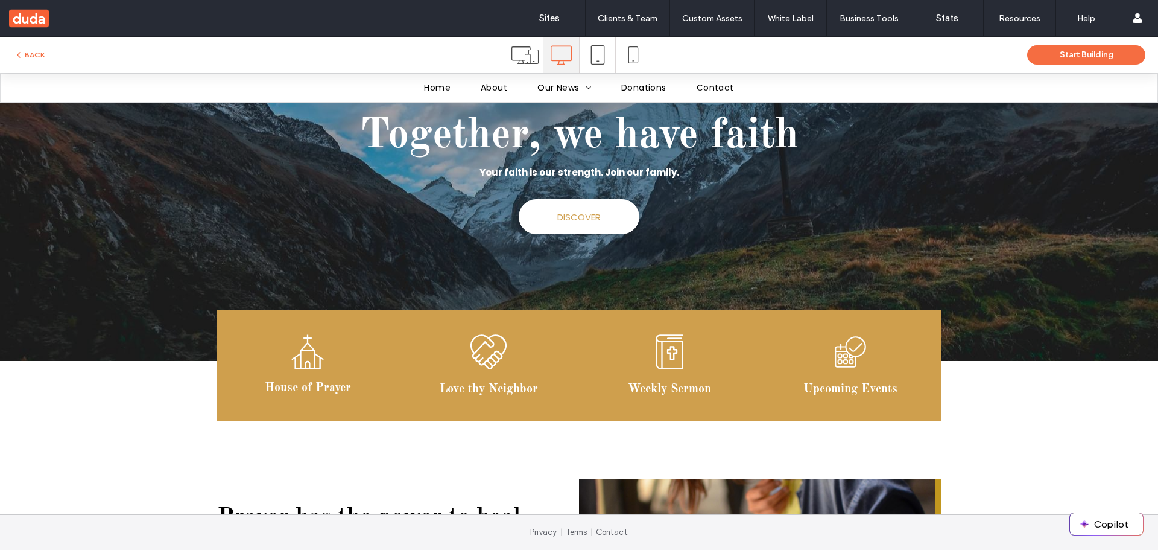
scroll to position [0, 0]
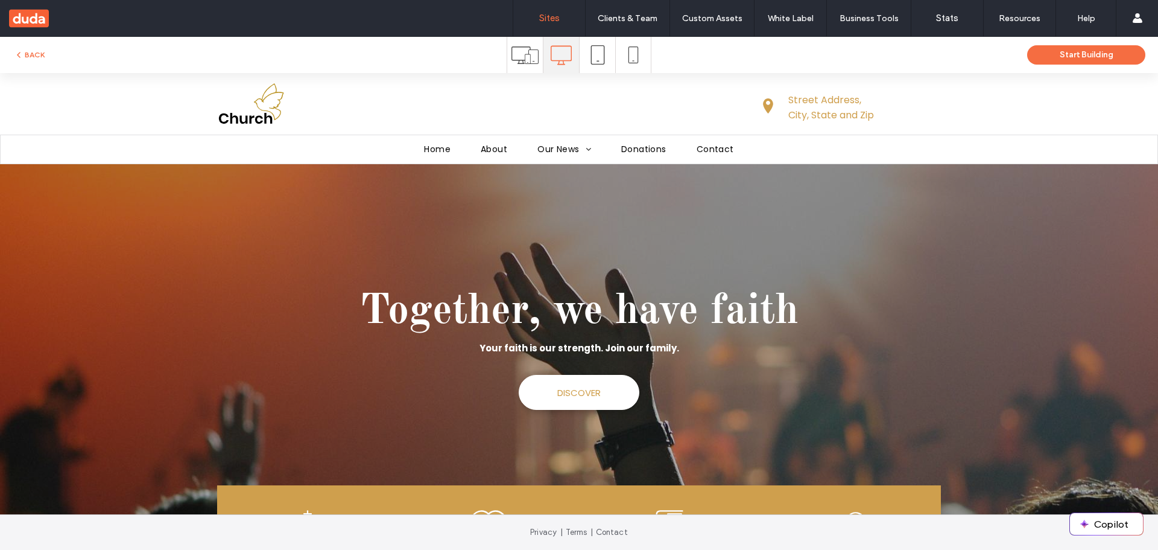
click at [552, 15] on label "Sites" at bounding box center [549, 18] width 21 height 11
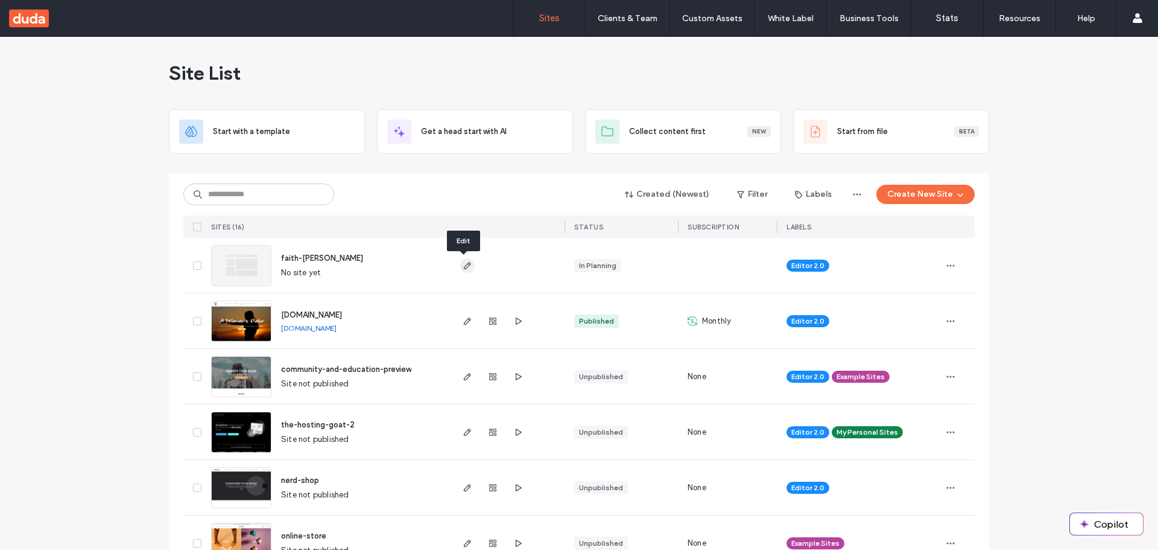
click at [463, 265] on icon "button" at bounding box center [468, 266] width 10 height 10
